Goal: Task Accomplishment & Management: Manage account settings

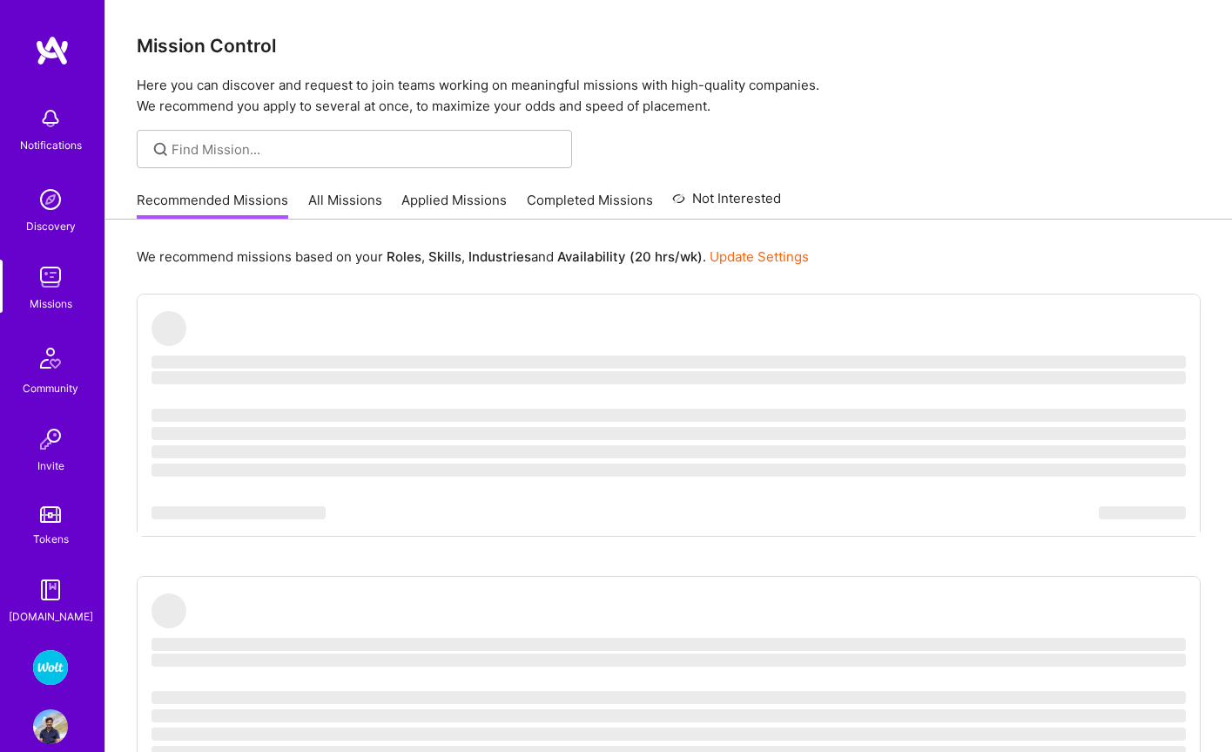
scroll to position [2, 0]
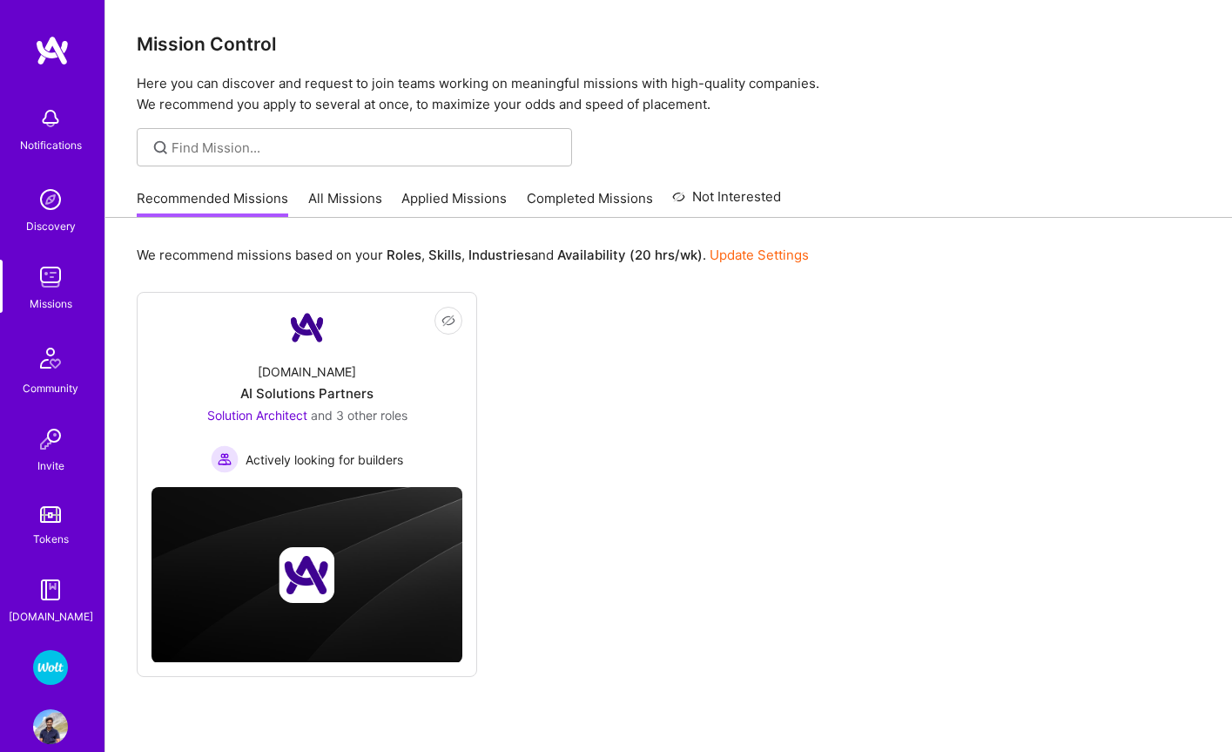
click at [752, 259] on link "Update Settings" at bounding box center [759, 254] width 99 height 17
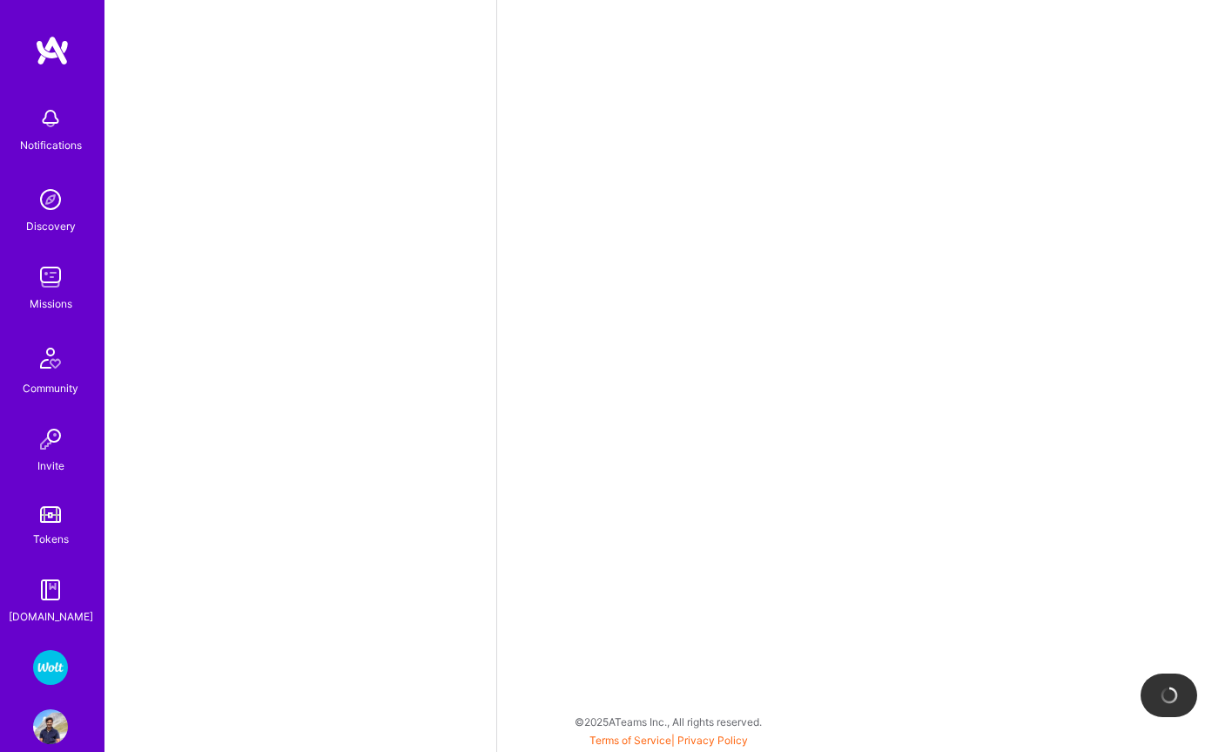
select select "DE"
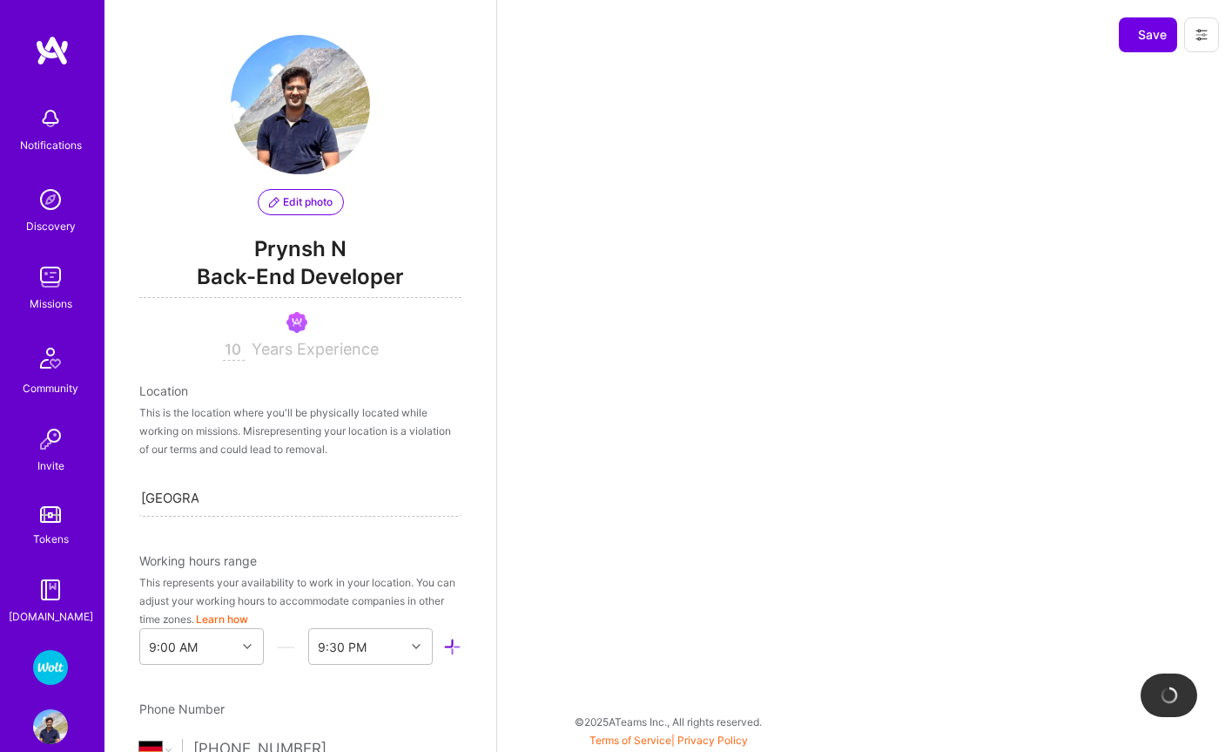
scroll to position [766, 0]
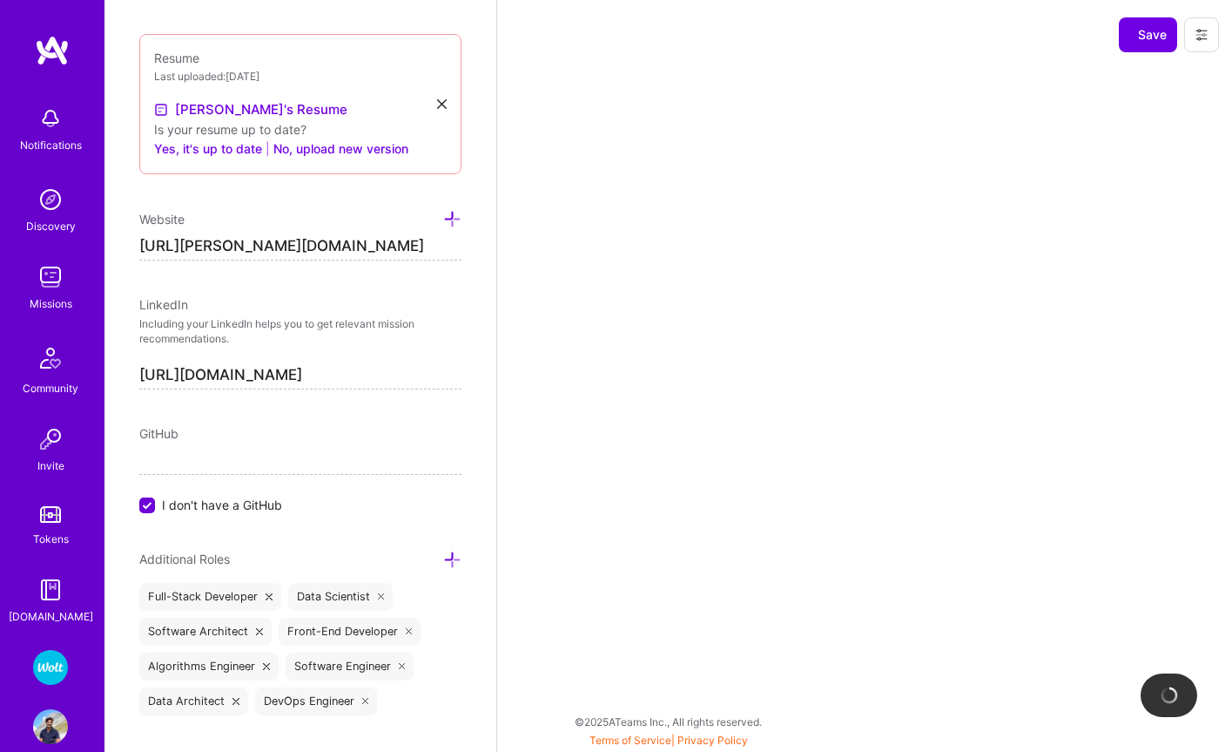
click at [46, 675] on img at bounding box center [50, 667] width 35 height 35
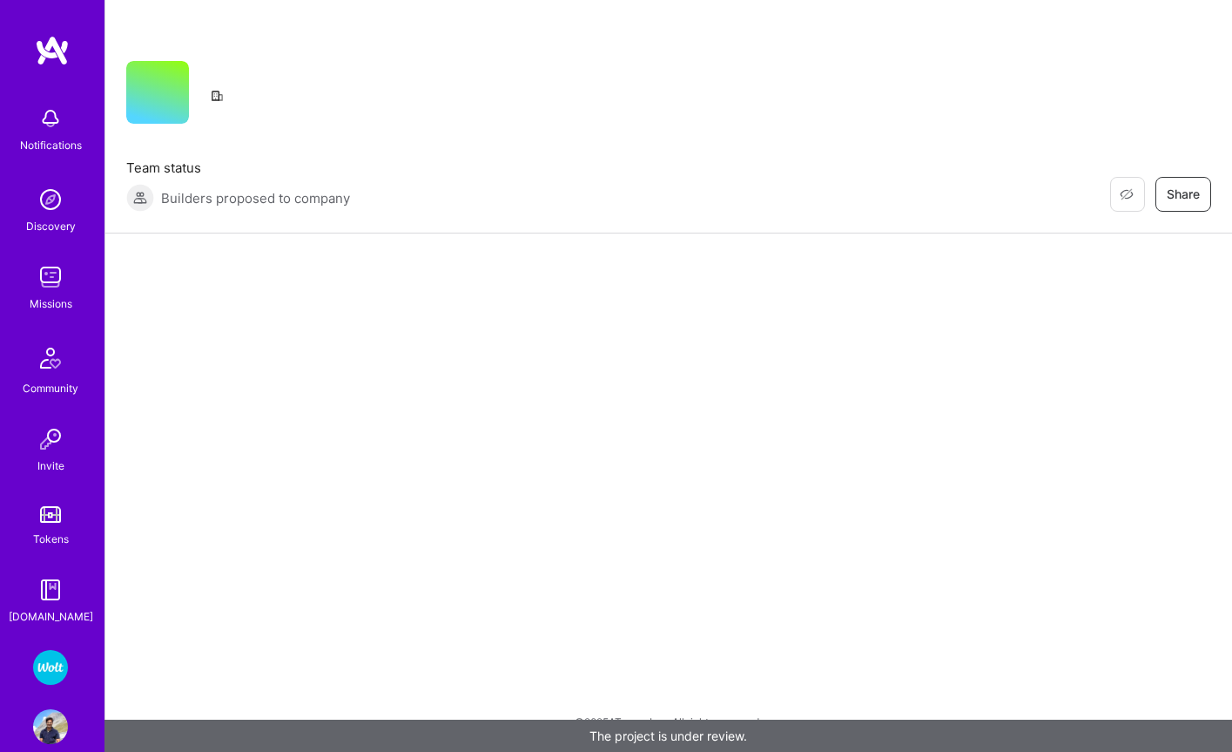
click at [48, 674] on img at bounding box center [50, 667] width 35 height 35
click link "Wolt - Fintech: Payments Expansion Team" at bounding box center [51, 667] width 44 height 35
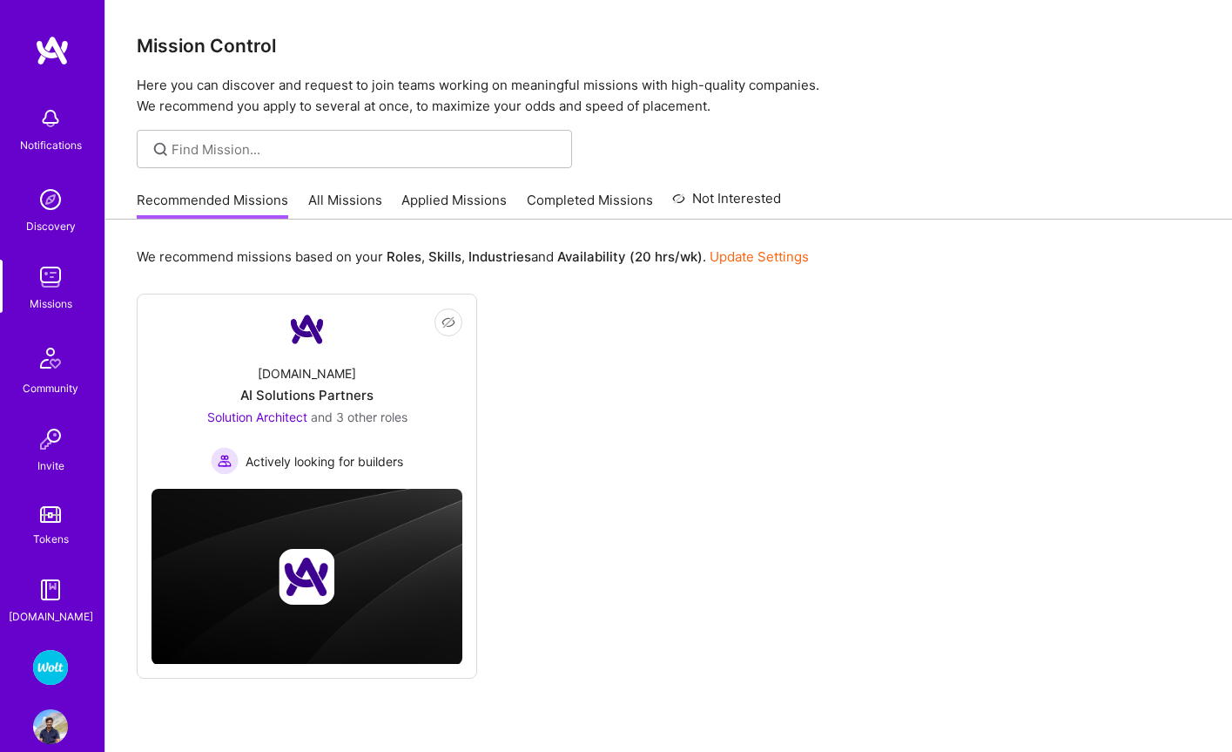
click at [52, 663] on img at bounding box center [50, 667] width 35 height 35
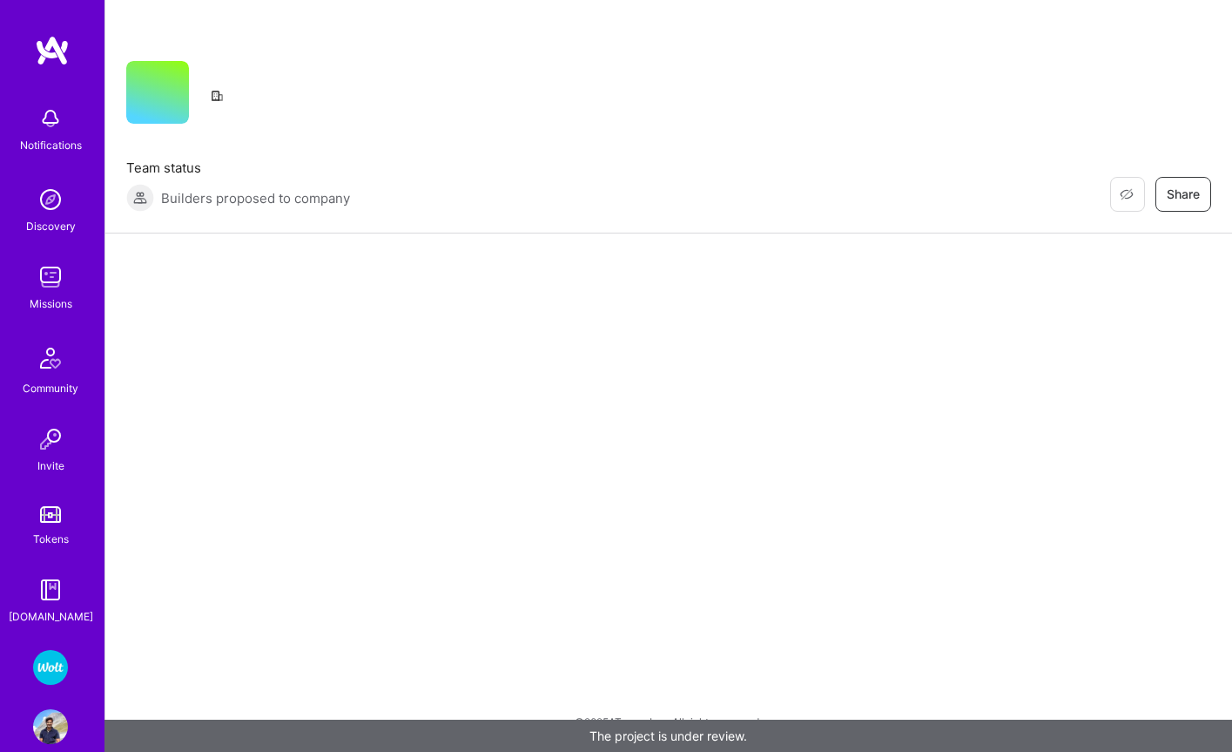
click at [50, 671] on img at bounding box center [50, 667] width 35 height 35
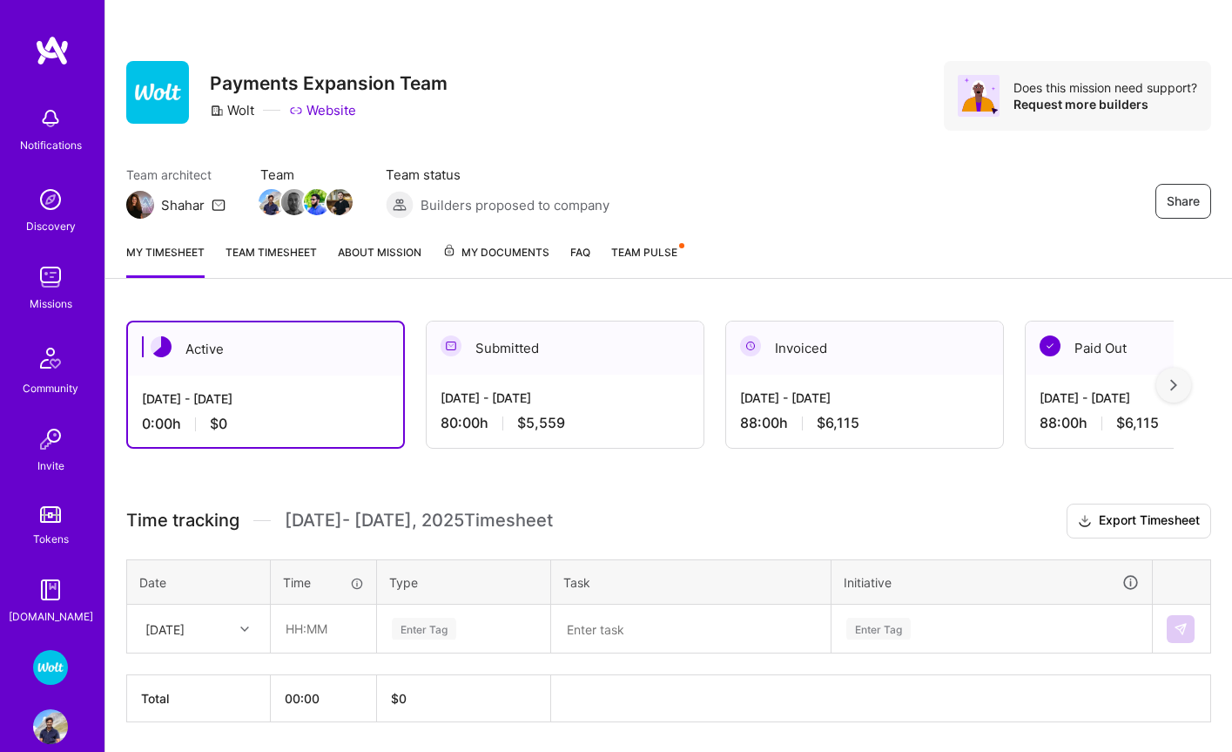
click at [561, 392] on div "[DATE] - [DATE]" at bounding box center [565, 397] width 249 height 18
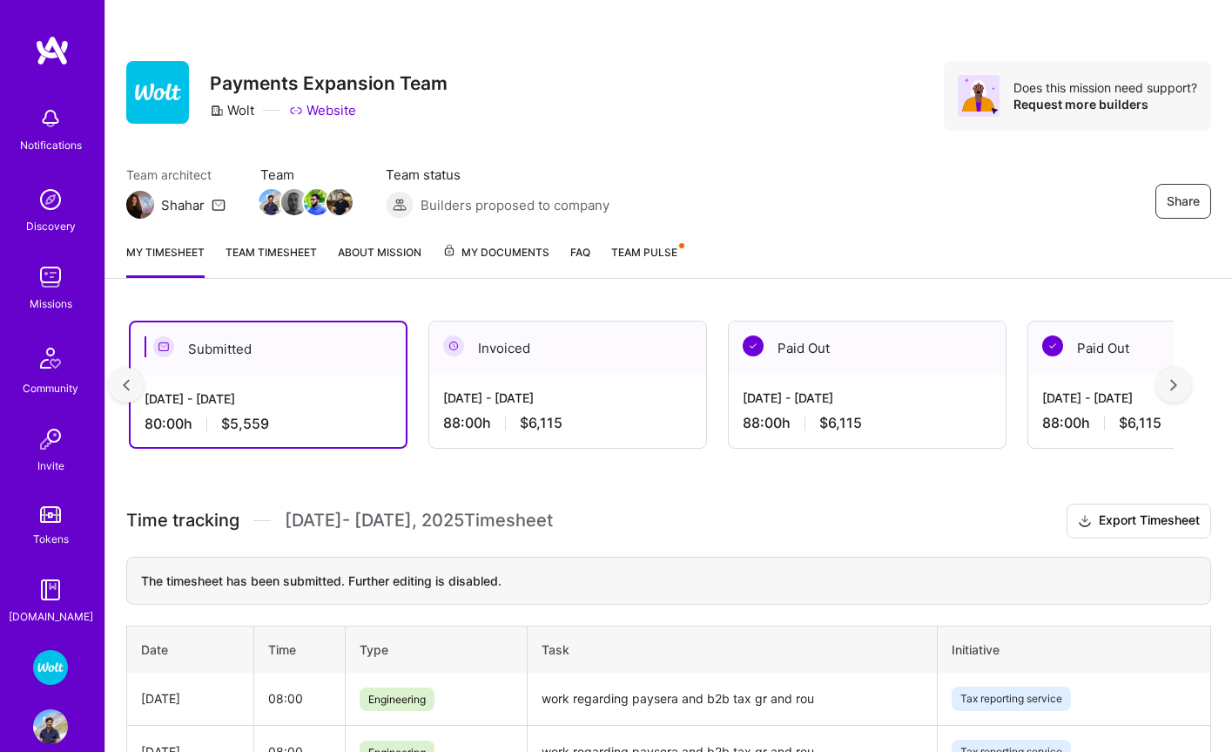
scroll to position [0, 362]
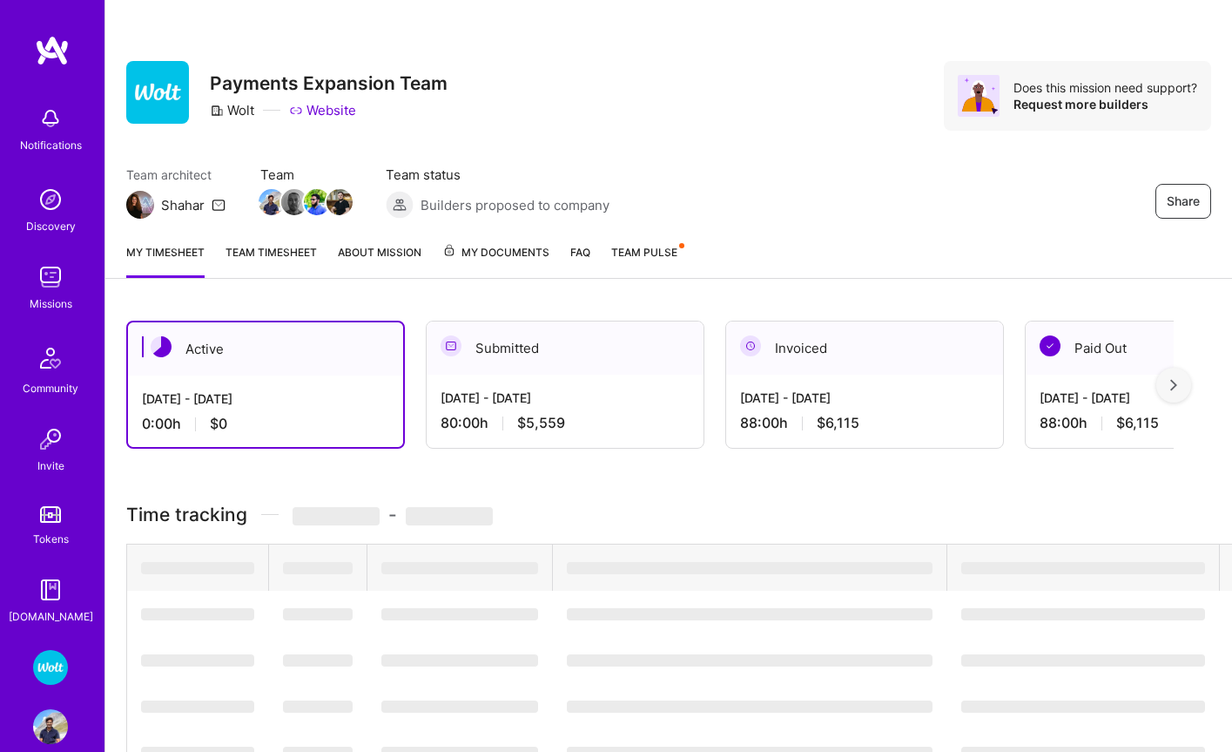
click at [804, 389] on div "[DATE] - [DATE]" at bounding box center [864, 397] width 249 height 18
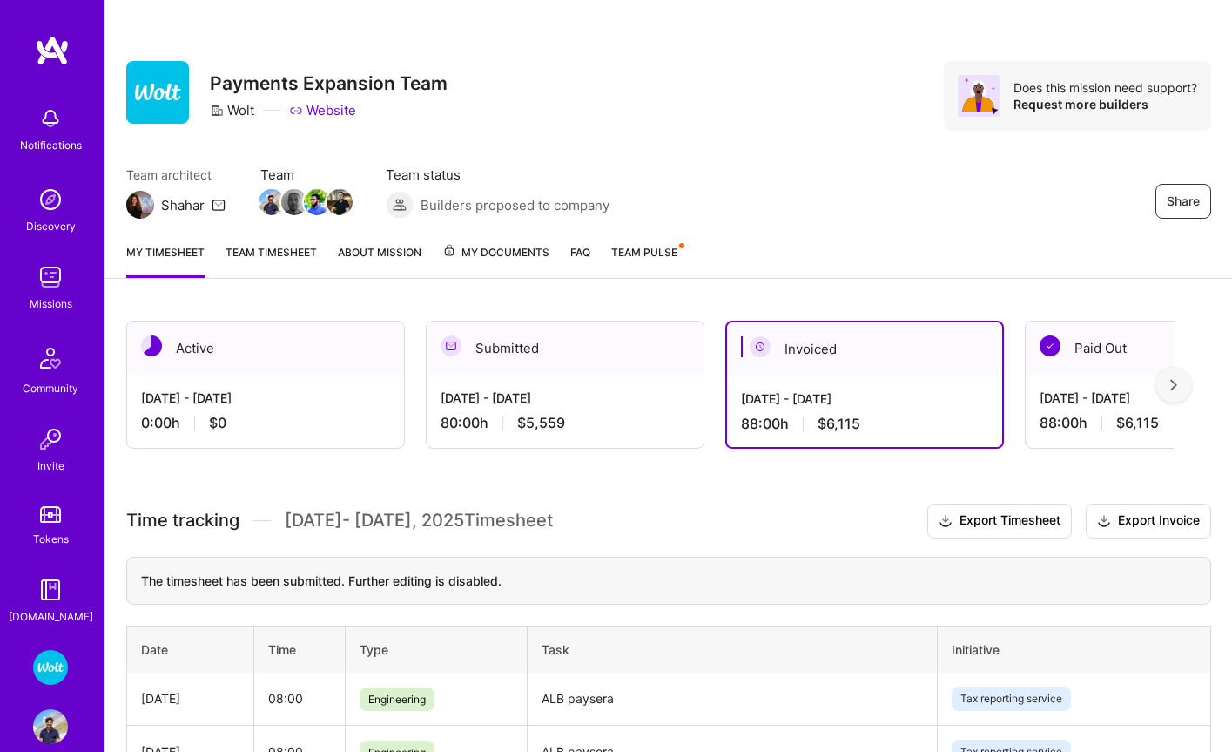
click at [483, 253] on span "My Documents" at bounding box center [495, 252] width 107 height 19
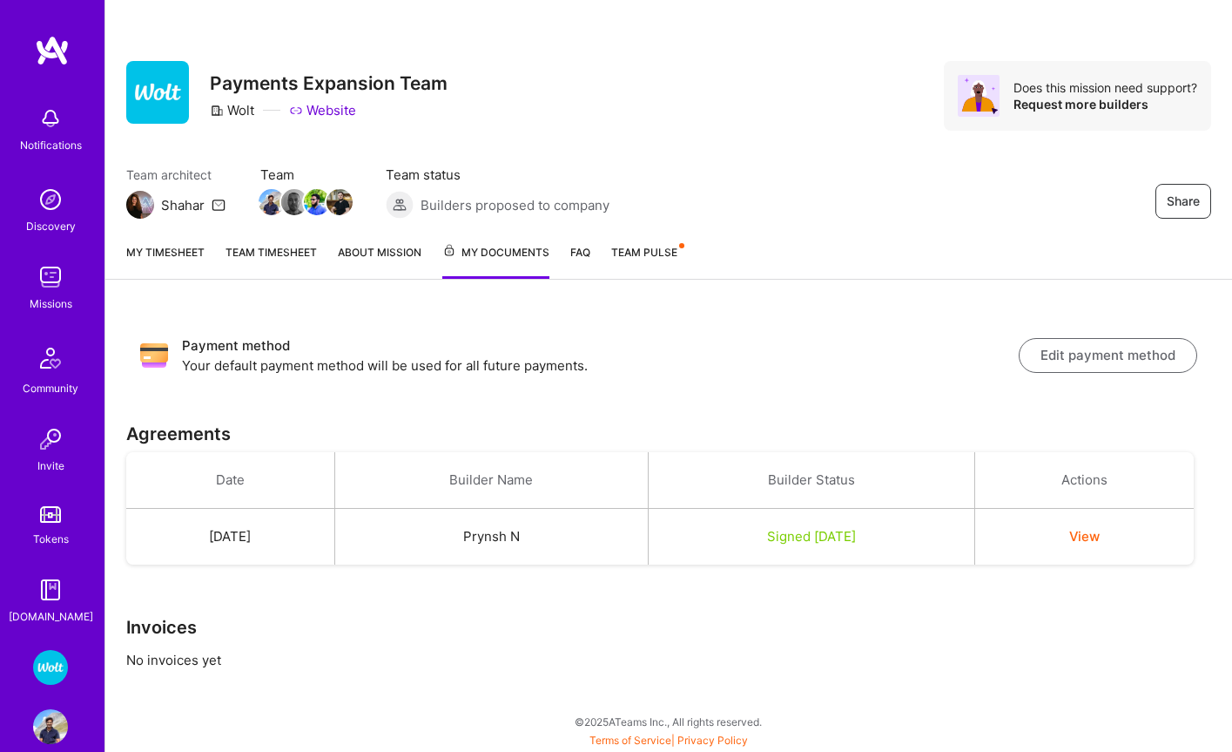
click at [1106, 352] on button "Edit payment method" at bounding box center [1108, 355] width 179 height 35
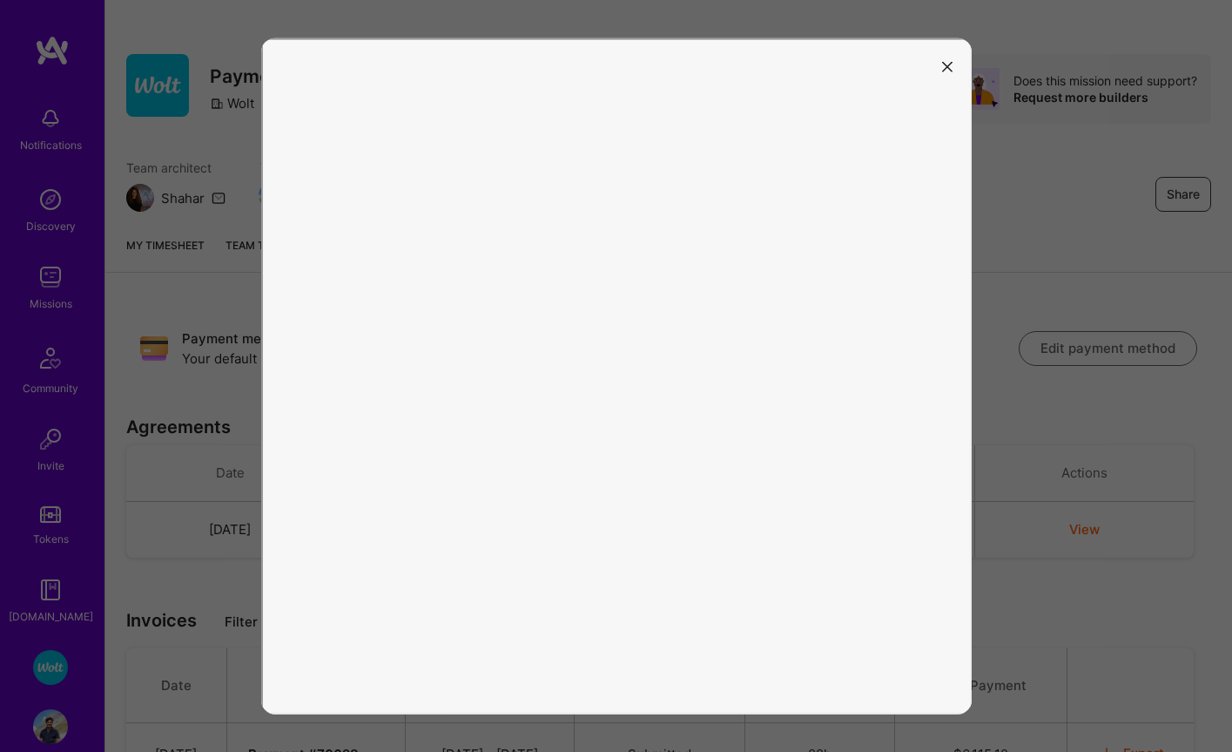
scroll to position [25, 0]
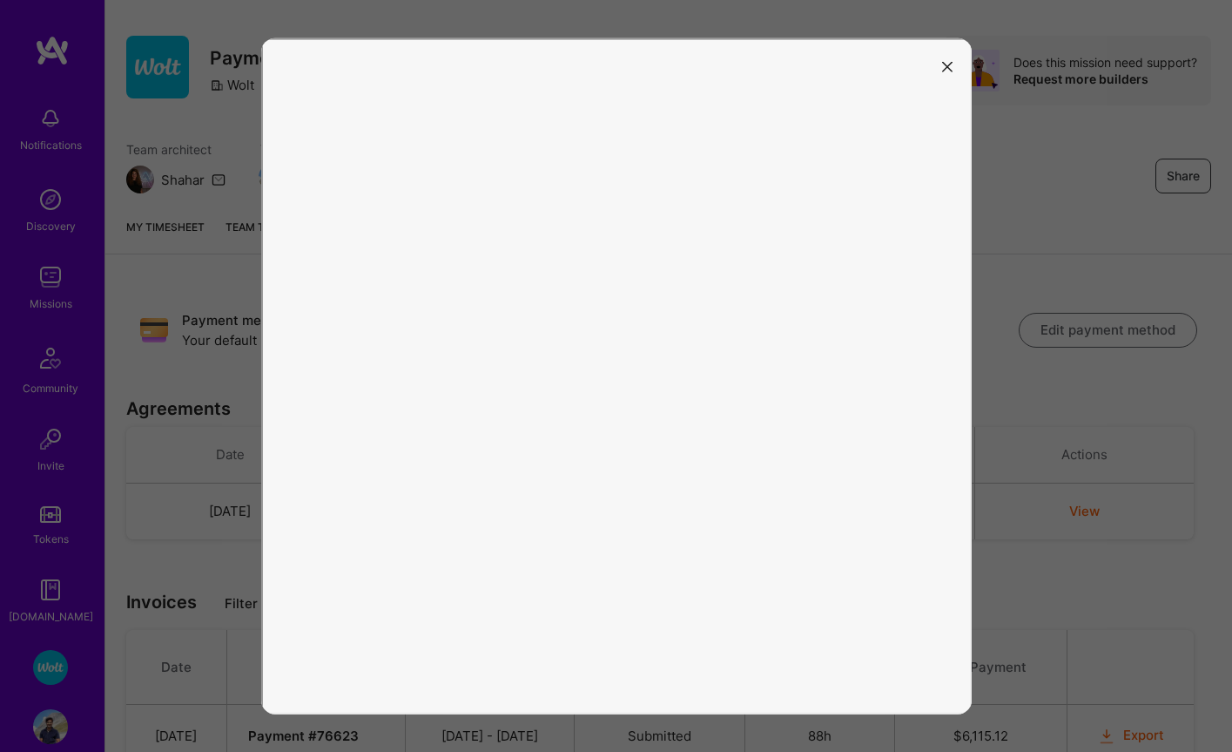
click at [949, 64] on icon "modal" at bounding box center [947, 67] width 10 height 10
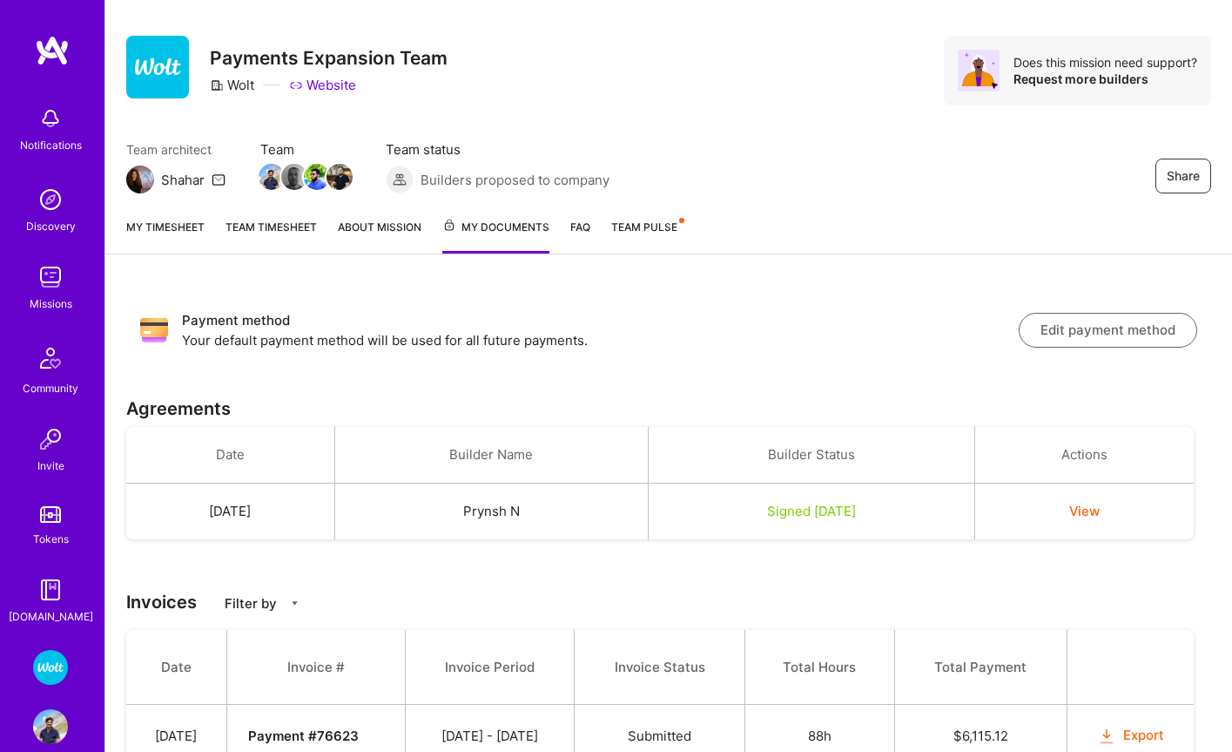
click at [1052, 339] on button "Edit payment method" at bounding box center [1108, 330] width 179 height 35
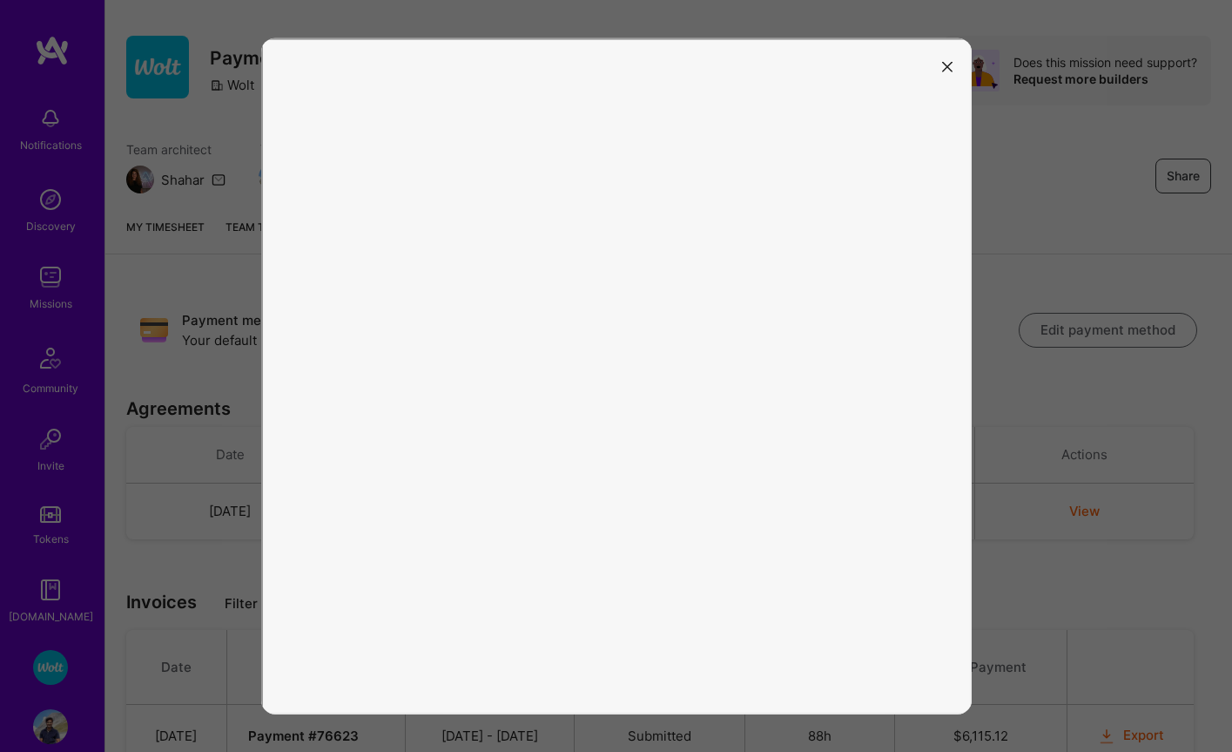
drag, startPoint x: 953, startPoint y: 62, endPoint x: 772, endPoint y: 77, distance: 181.8
click at [950, 62] on button "modal" at bounding box center [947, 65] width 21 height 29
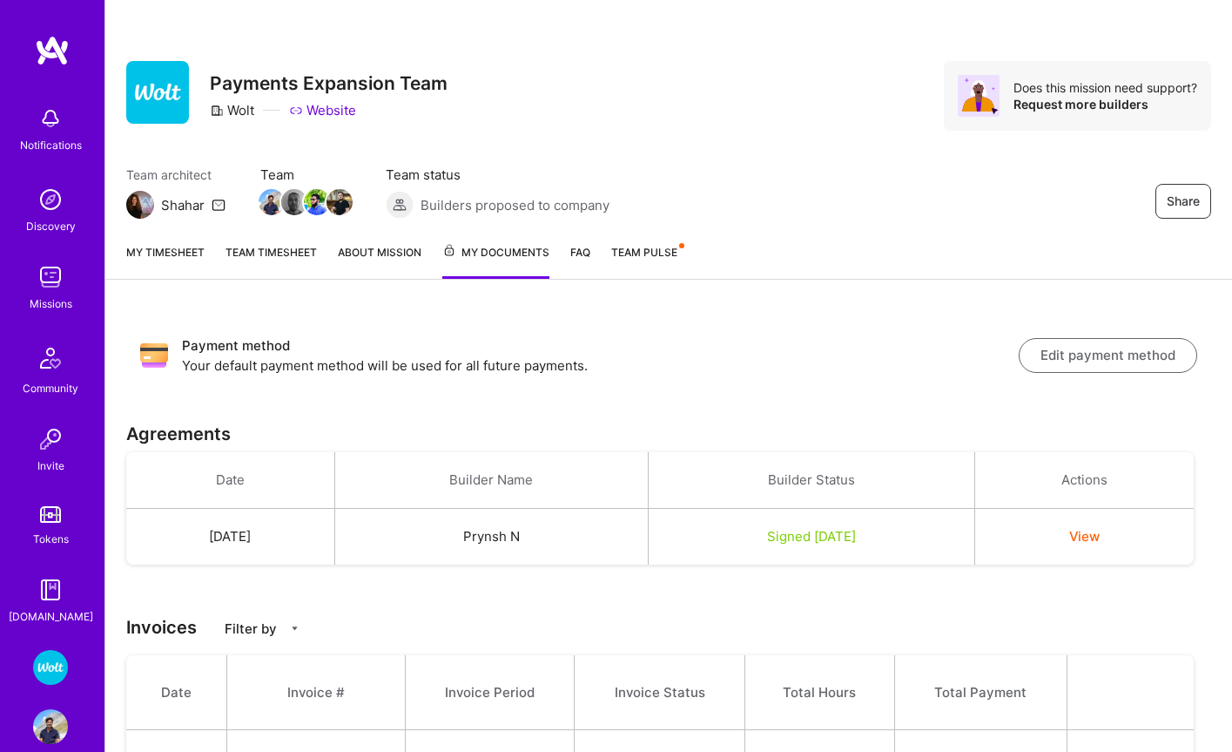
click at [1117, 360] on button "Edit payment method" at bounding box center [1108, 355] width 179 height 35
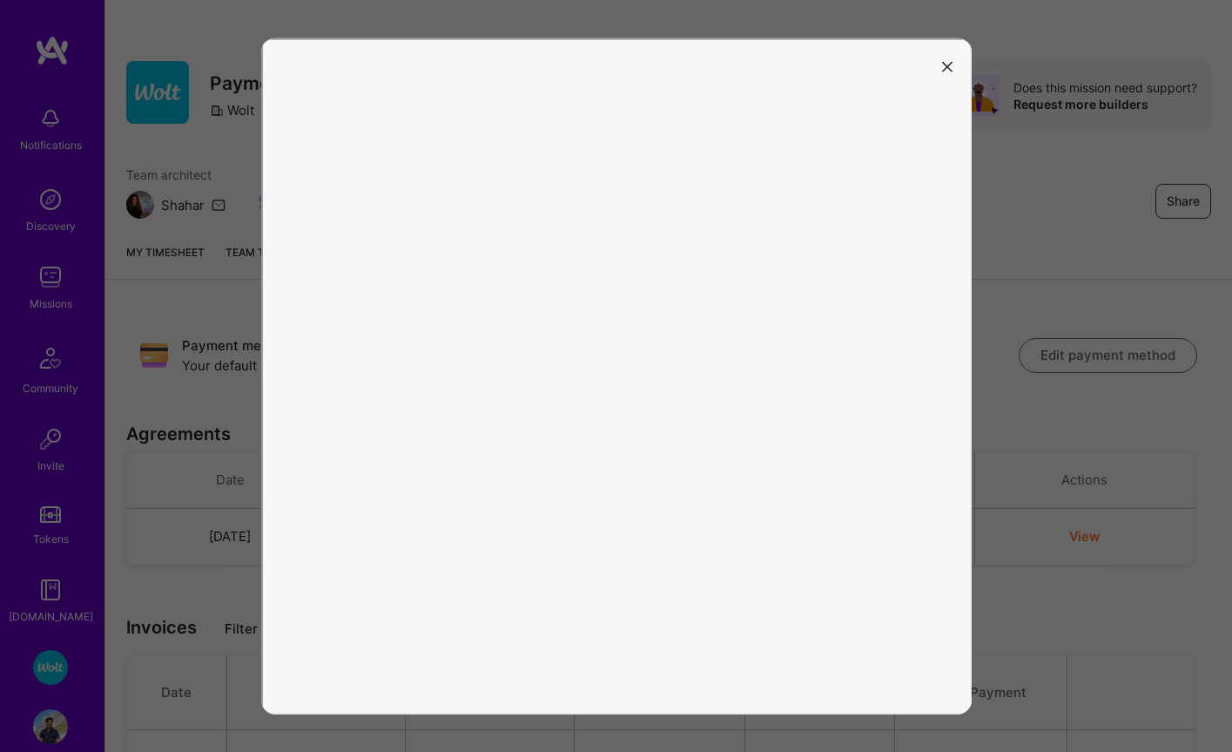
click at [950, 63] on icon "modal" at bounding box center [947, 67] width 10 height 10
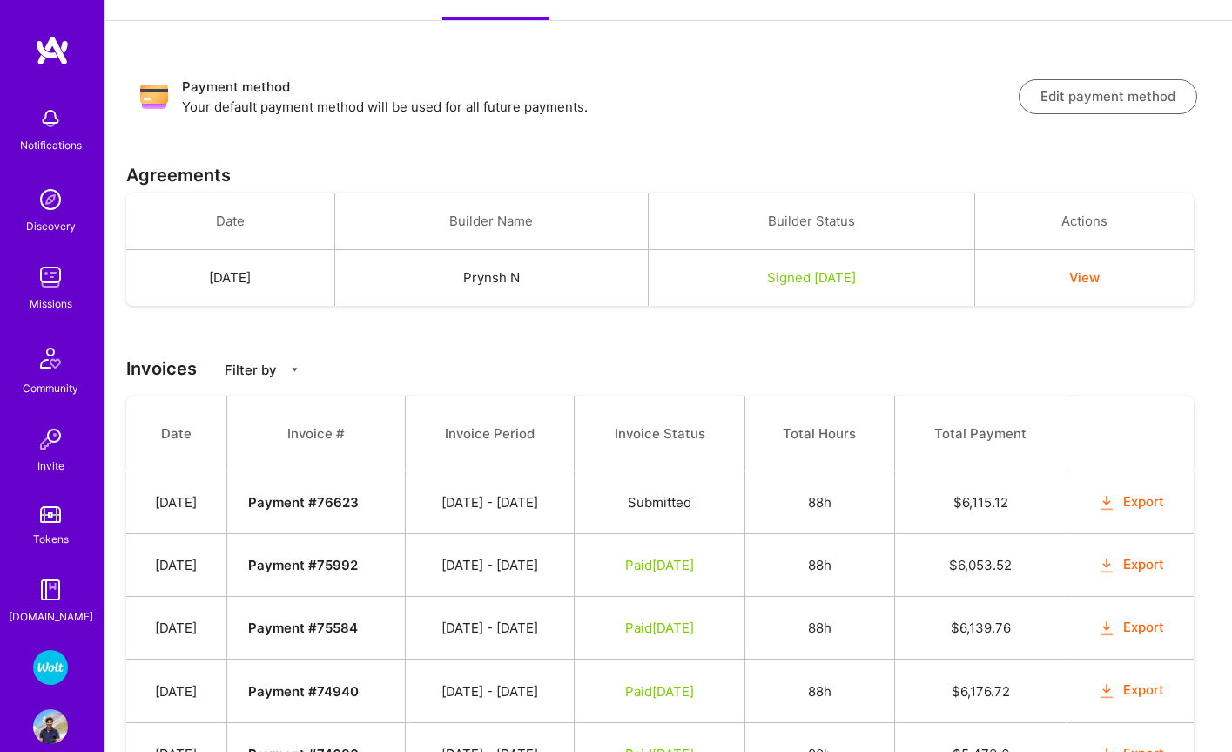
scroll to position [267, 0]
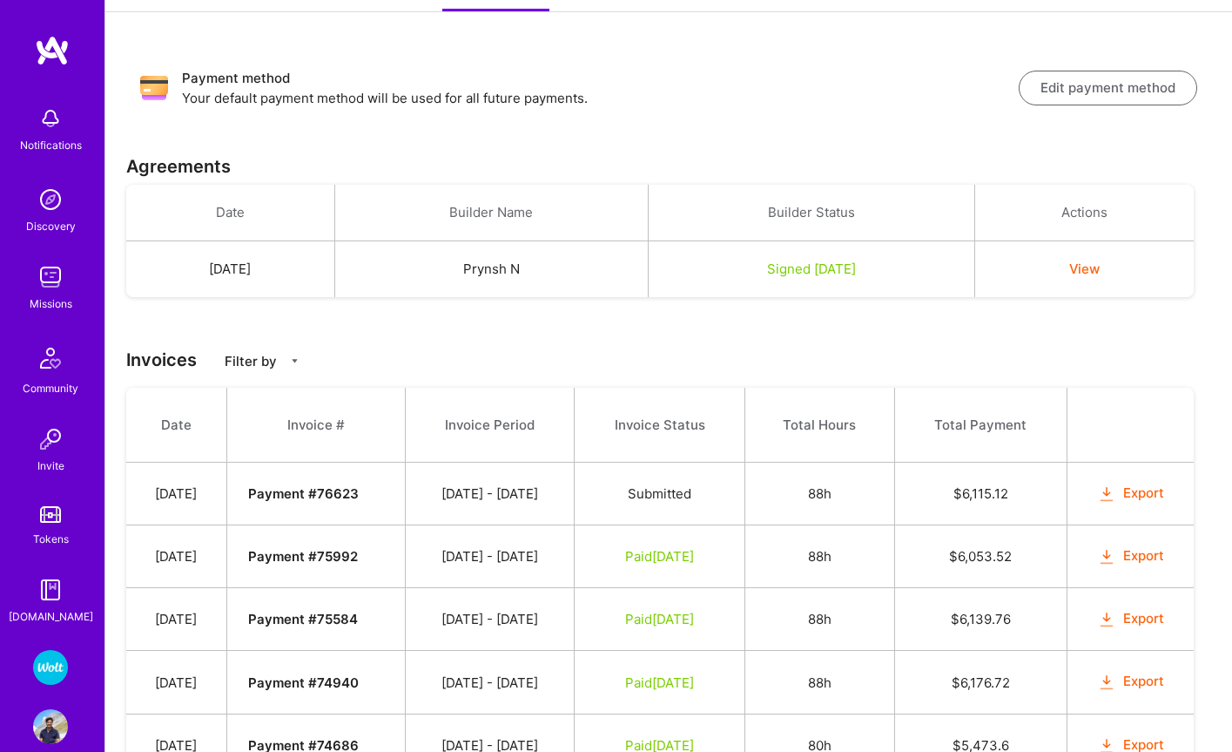
click at [1138, 553] on button "Export" at bounding box center [1131, 556] width 68 height 20
